Goal: Find contact information: Find contact information

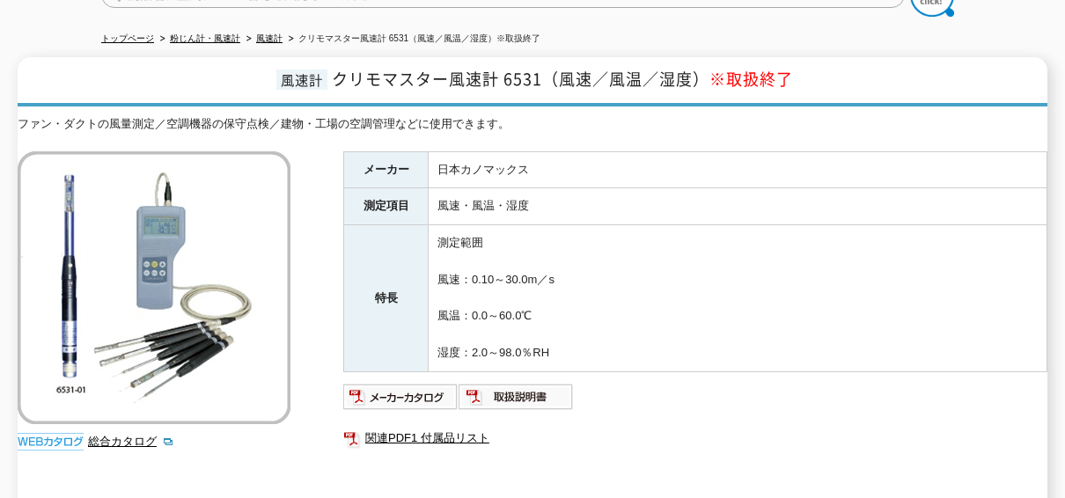
scroll to position [264, 0]
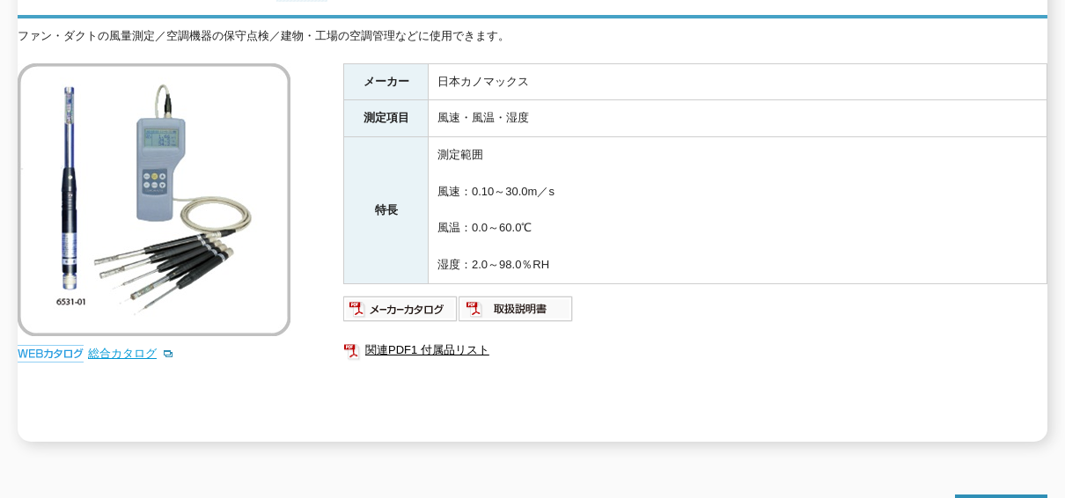
click at [129, 347] on link "総合カタログ" at bounding box center [131, 353] width 86 height 13
click at [503, 295] on img at bounding box center [516, 309] width 115 height 28
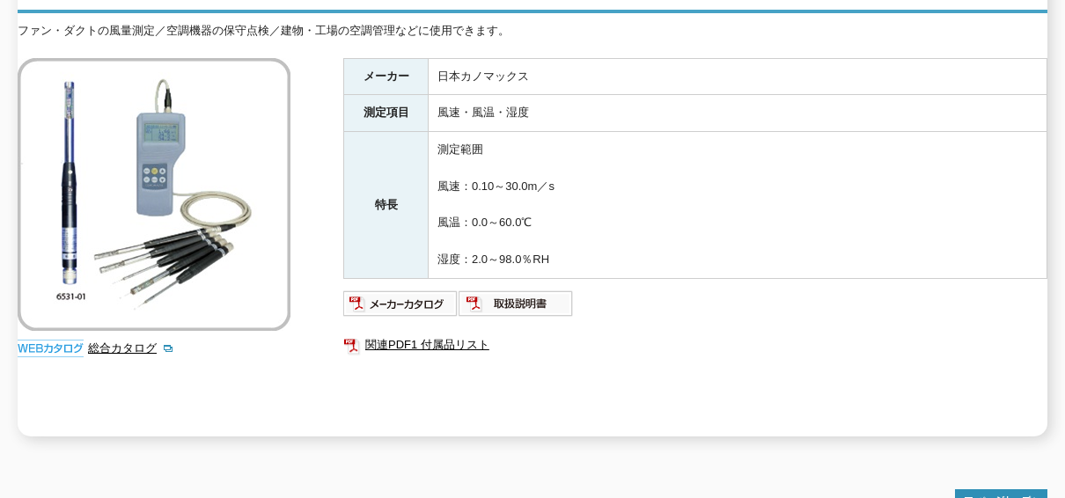
scroll to position [0, 0]
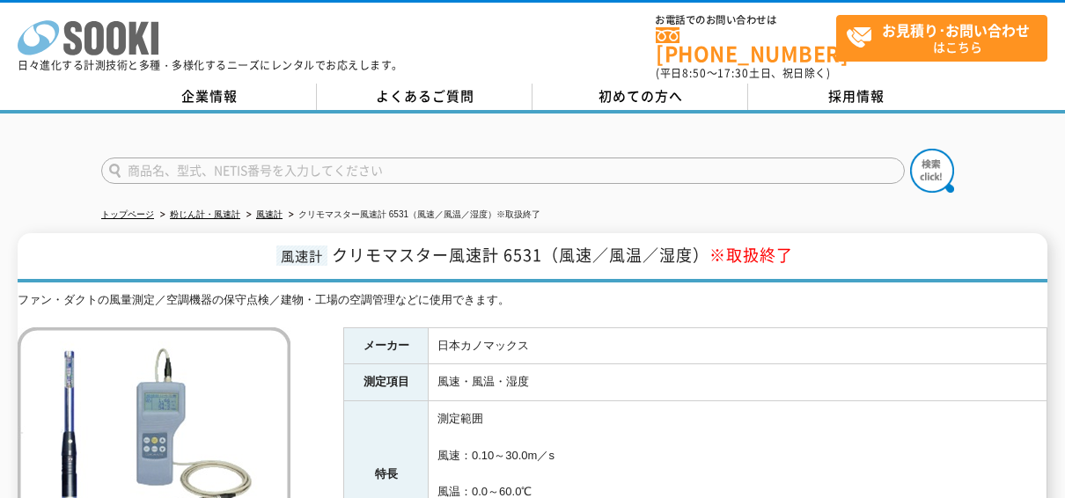
click at [75, 40] on icon at bounding box center [72, 38] width 18 height 34
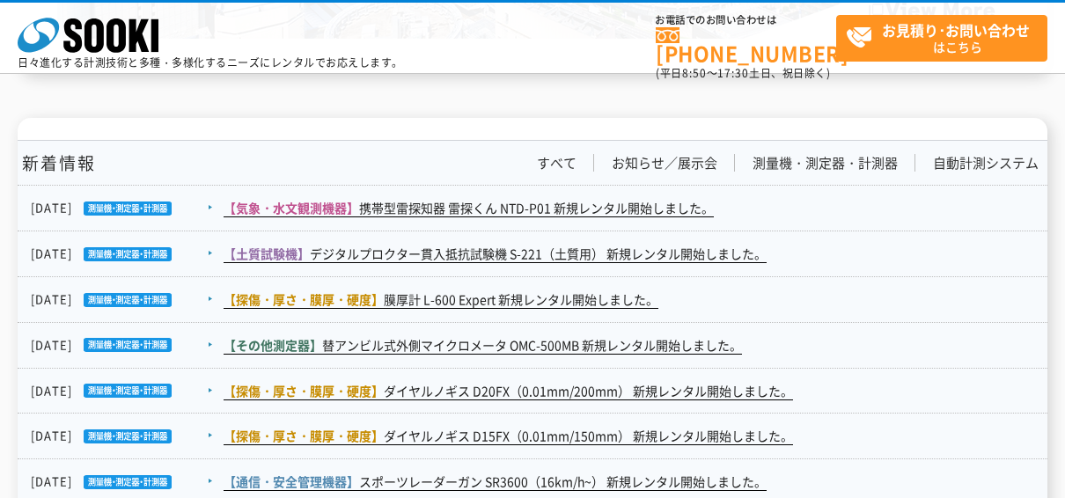
scroll to position [3132, 0]
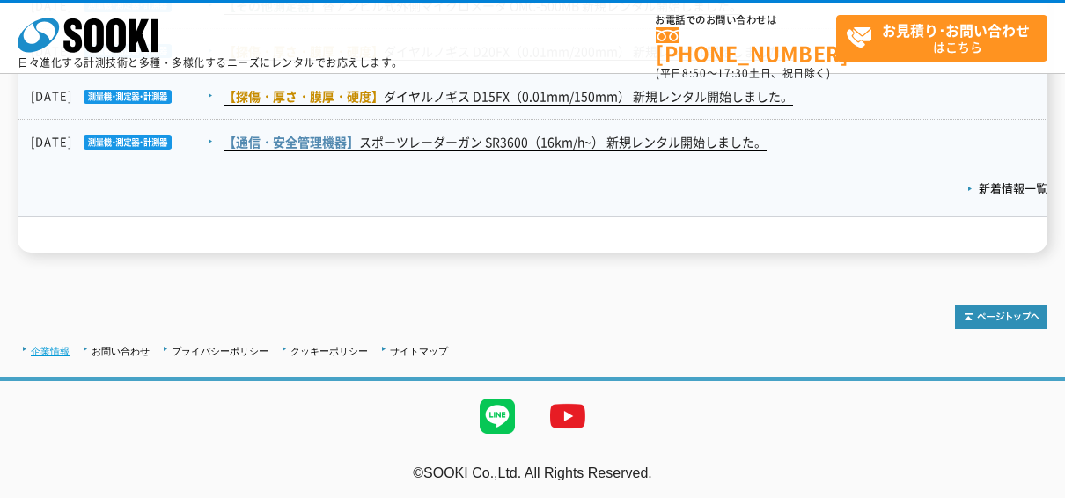
click at [59, 346] on link "企業情報" at bounding box center [50, 351] width 39 height 11
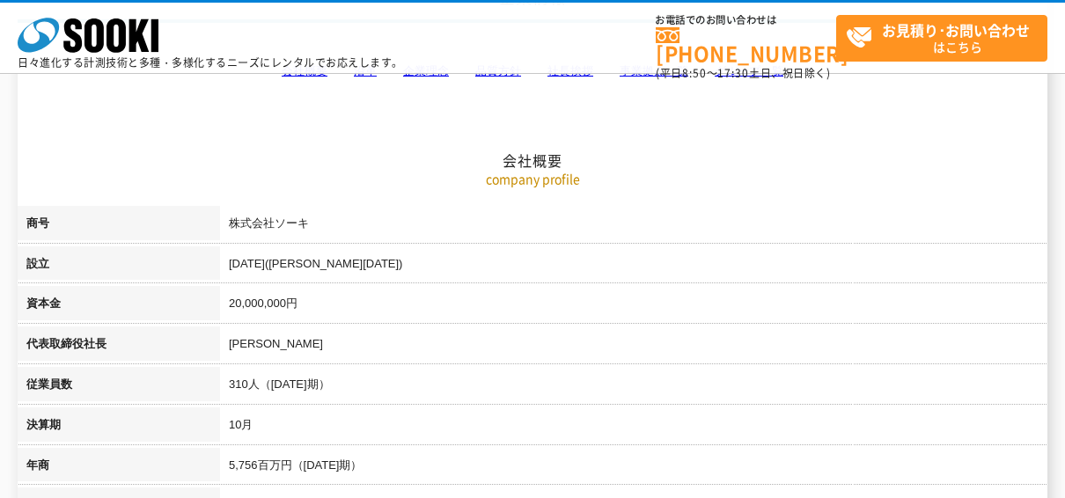
scroll to position [176, 0]
drag, startPoint x: 228, startPoint y: 224, endPoint x: 316, endPoint y: 216, distance: 88.4
click at [316, 216] on td "株式会社ソーキ" at bounding box center [633, 227] width 827 height 40
drag, startPoint x: 316, startPoint y: 216, endPoint x: 282, endPoint y: 221, distance: 34.7
copy td "株式会社ソーキ"
